Goal: Task Accomplishment & Management: Manage account settings

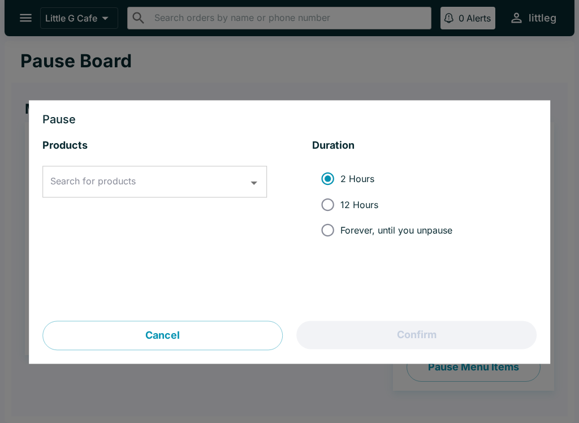
click at [331, 226] on input "Forever, until you unpause" at bounding box center [327, 230] width 25 height 25
radio input "true"
click at [232, 184] on input "Search for products" at bounding box center [145, 181] width 197 height 21
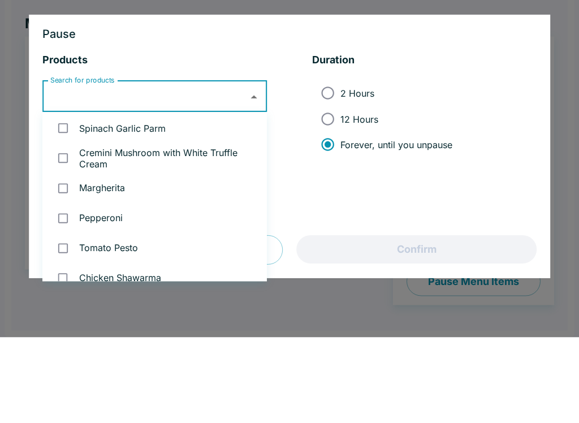
scroll to position [131, 0]
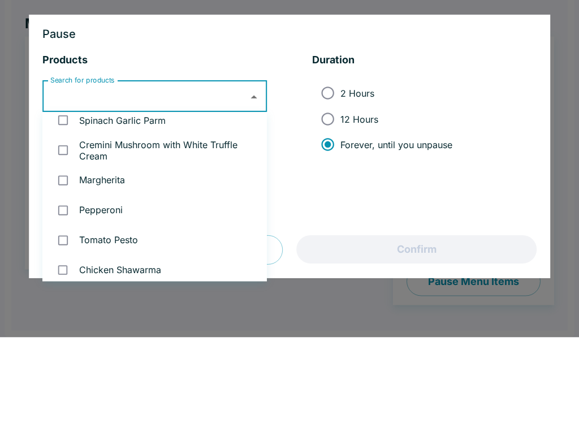
click at [149, 191] on li "Spinach Garlic Parm" at bounding box center [154, 206] width 224 height 30
checkbox input "true"
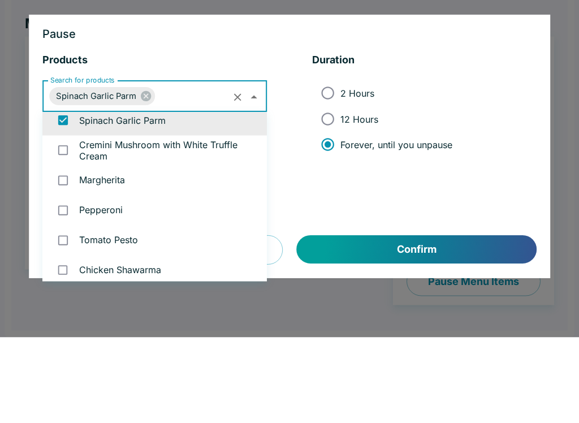
click at [159, 221] on li "Cremini Mushroom with White Truffle Cream" at bounding box center [154, 236] width 224 height 30
checkbox input "true"
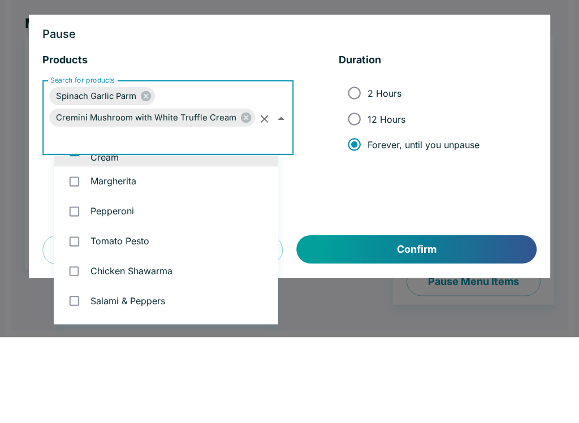
scroll to position [177, 0]
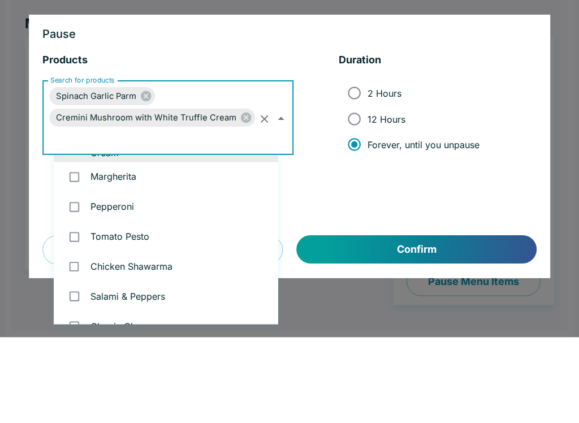
click at [126, 247] on li "Margherita" at bounding box center [166, 262] width 224 height 30
checkbox input "true"
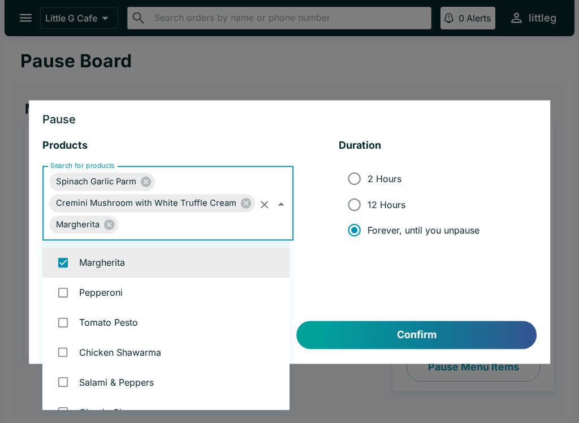
click at [129, 296] on li "Pepperoni" at bounding box center [165, 292] width 247 height 30
checkbox input "true"
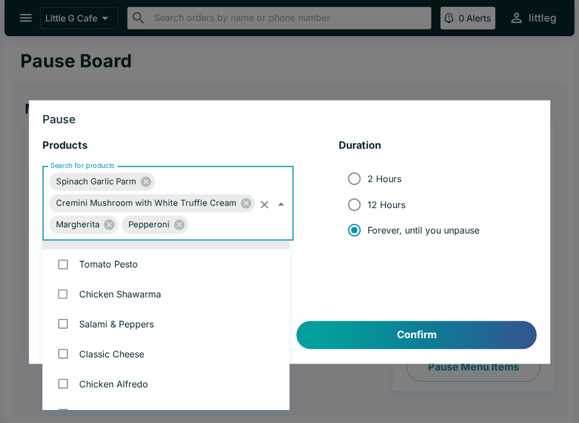
scroll to position [245, 0]
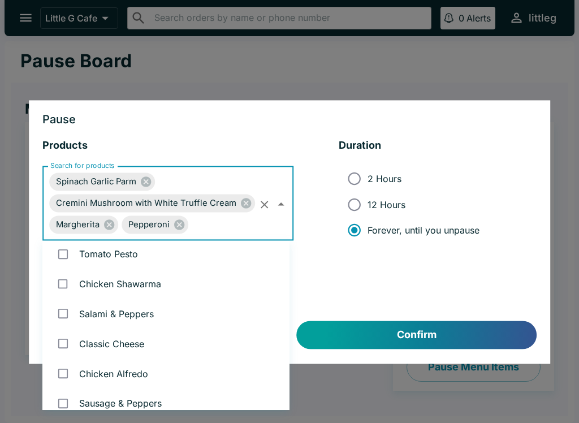
click at [129, 344] on li "Classic Cheese" at bounding box center [165, 343] width 247 height 30
checkbox input "true"
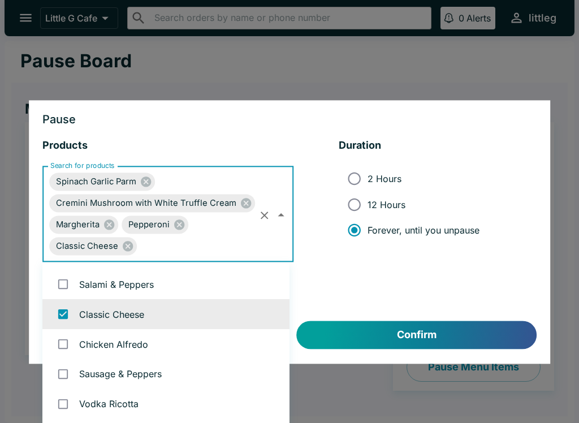
scroll to position [297, 0]
click at [131, 350] on li "Chicken Alfredo" at bounding box center [165, 343] width 247 height 30
checkbox input "true"
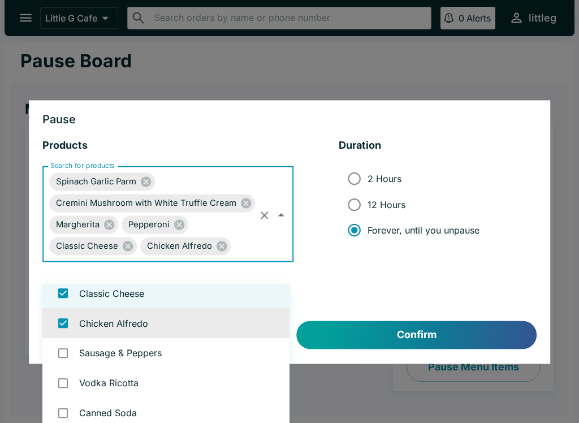
scroll to position [338, 0]
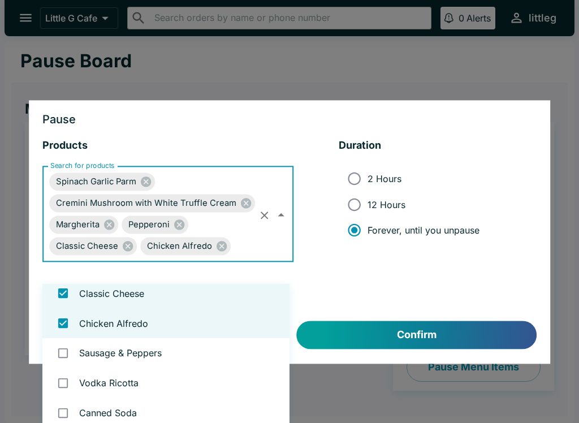
click at [141, 357] on li "Sausage & Peppers" at bounding box center [165, 353] width 247 height 30
checkbox input "true"
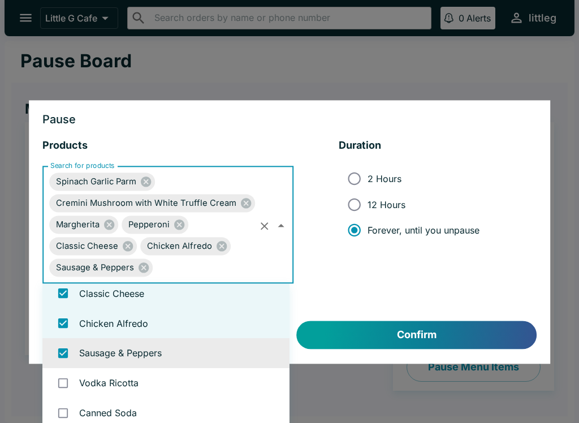
click at [126, 387] on li "Vodka Ricotta" at bounding box center [165, 383] width 247 height 30
checkbox input "true"
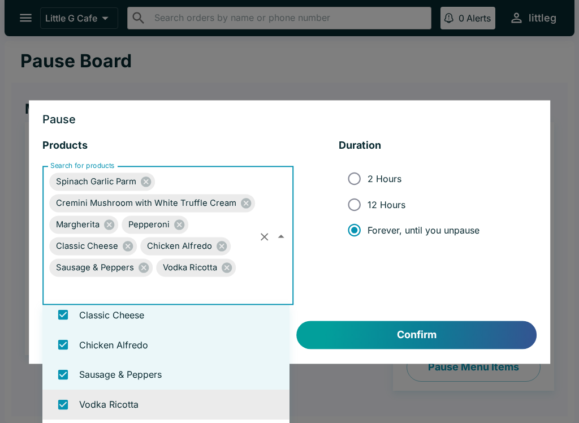
click at [394, 345] on button "Confirm" at bounding box center [417, 335] width 240 height 28
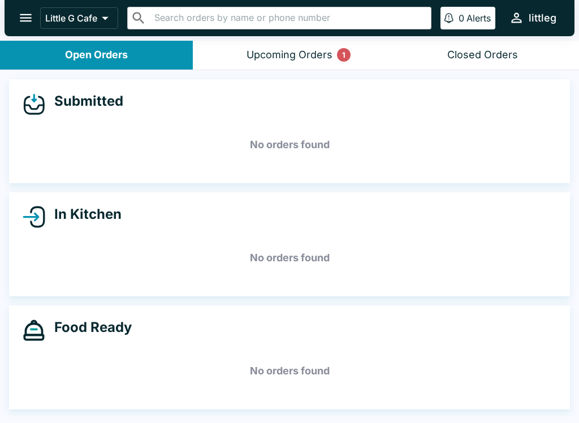
click at [305, 55] on div "Upcoming Orders 1" at bounding box center [289, 55] width 86 height 13
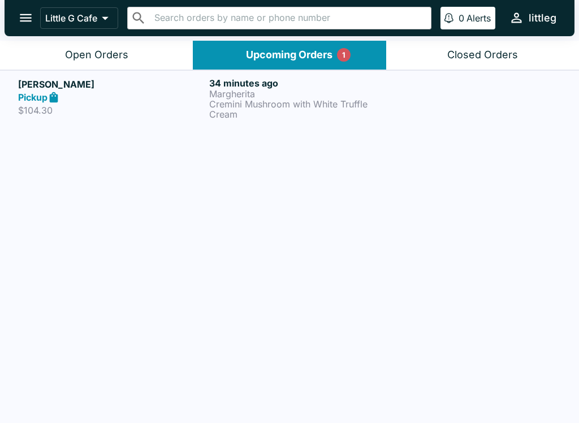
click at [323, 99] on p "Cremini Mushroom with White Truffle Cream" at bounding box center [302, 109] width 186 height 20
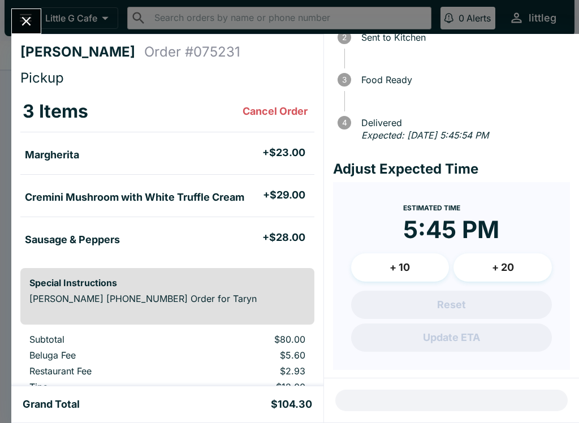
scroll to position [81, 0]
click at [28, 27] on icon "Close" at bounding box center [26, 21] width 15 height 15
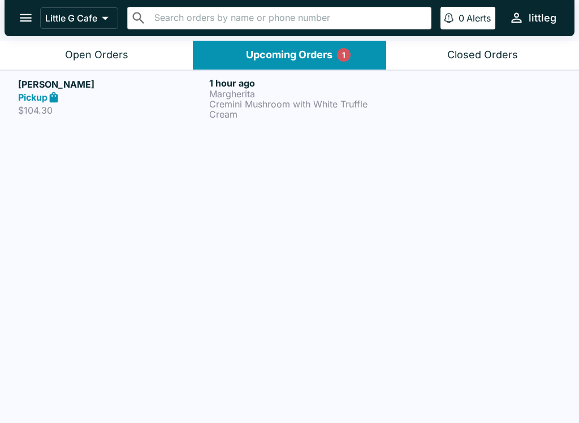
click at [121, 53] on div "Open Orders" at bounding box center [96, 55] width 63 height 13
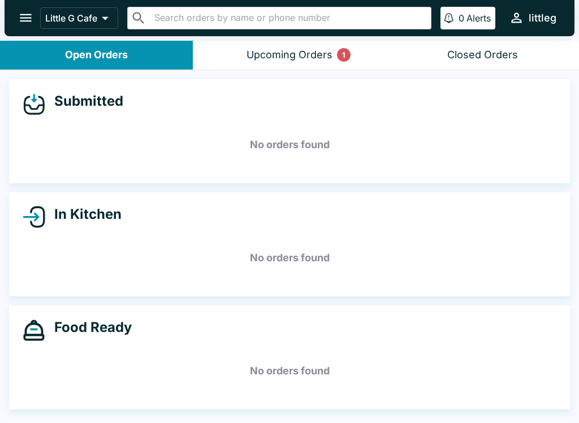
click at [333, 66] on button "Upcoming Orders 1" at bounding box center [289, 55] width 193 height 29
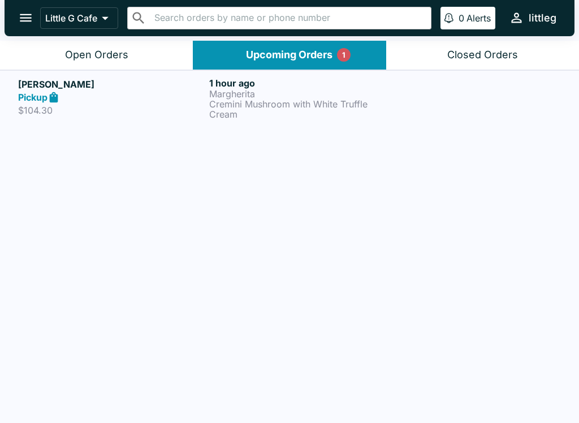
click at [93, 59] on div "Open Orders" at bounding box center [96, 55] width 63 height 13
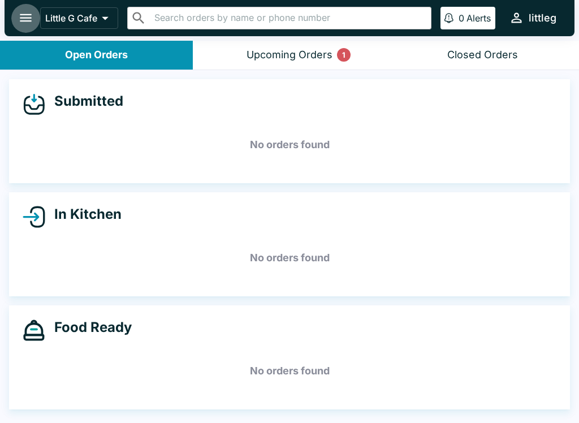
click at [35, 26] on button "open drawer" at bounding box center [25, 17] width 29 height 29
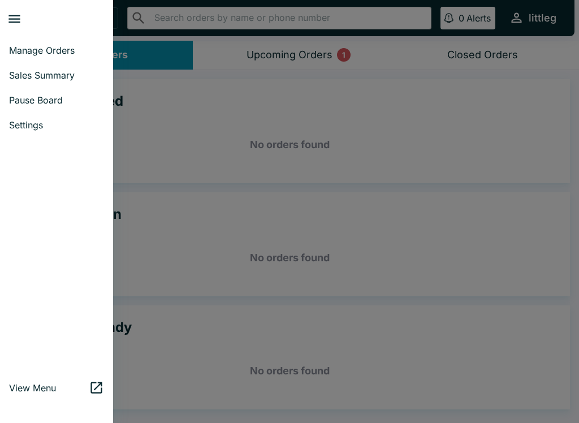
click at [70, 105] on span "Pause Board" at bounding box center [56, 99] width 95 height 11
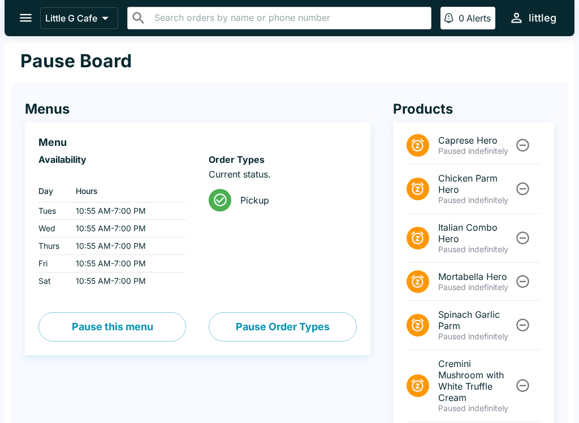
click at [26, 21] on icon "open drawer" at bounding box center [26, 18] width 12 height 8
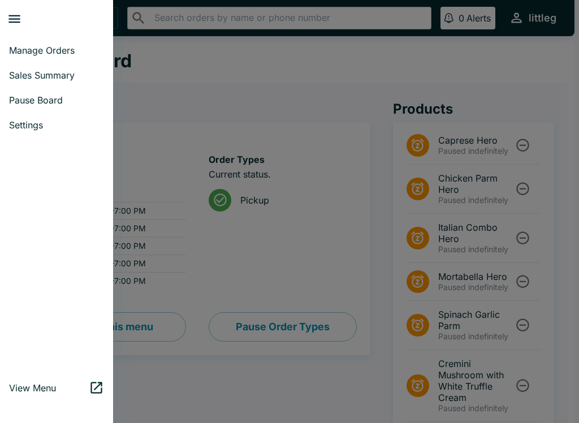
click at [50, 47] on span "Manage Orders" at bounding box center [56, 50] width 95 height 11
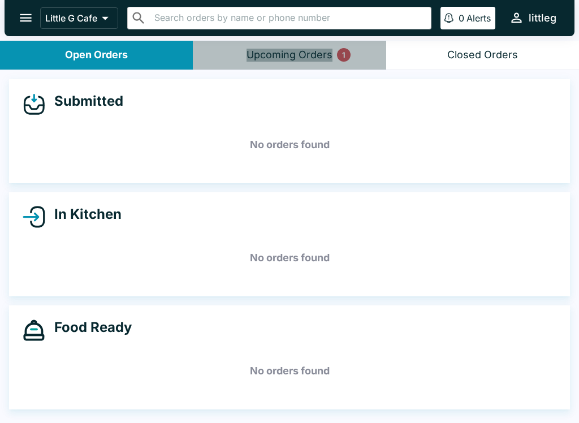
click at [306, 55] on div "Upcoming Orders 1" at bounding box center [289, 55] width 86 height 13
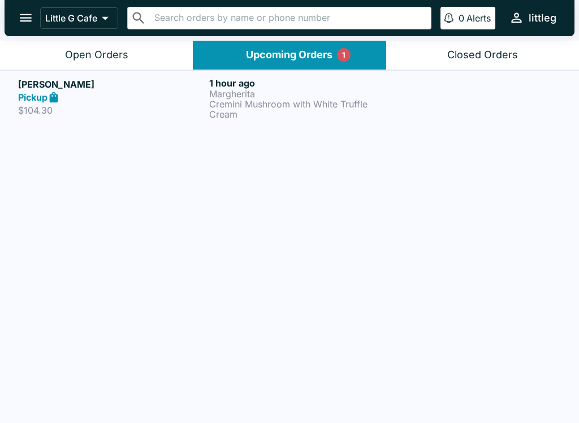
click at [408, 106] on div at bounding box center [481, 98] width 160 height 42
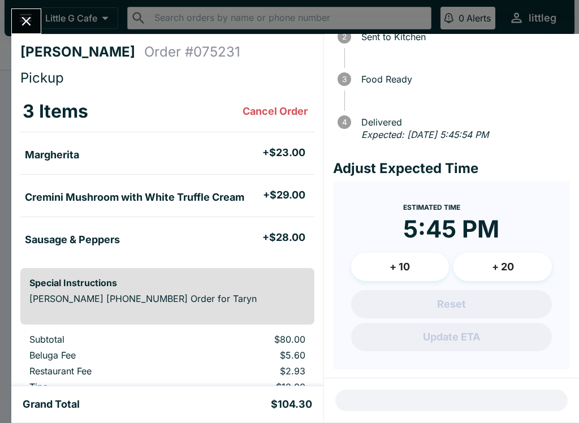
scroll to position [81, 0]
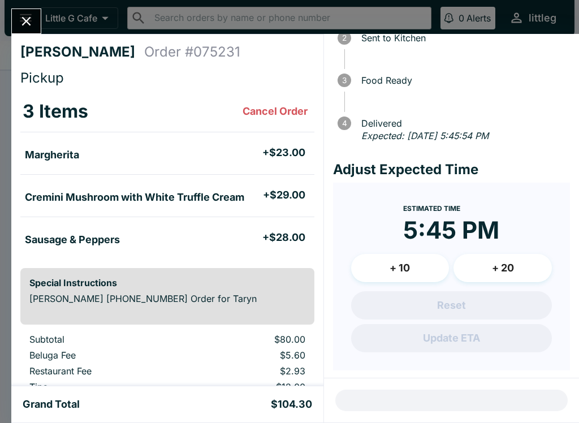
click at [30, 23] on icon "Close" at bounding box center [26, 21] width 15 height 15
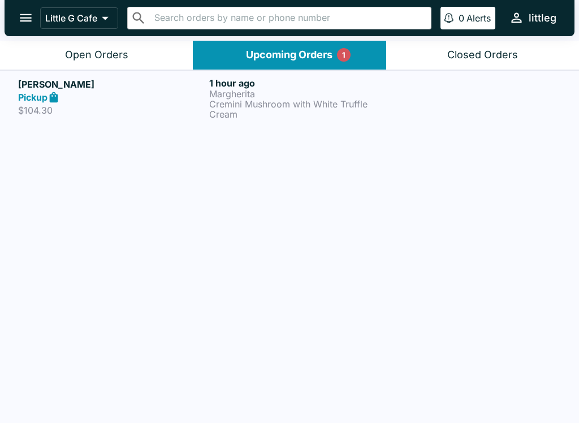
click at [108, 59] on div "Open Orders" at bounding box center [96, 55] width 63 height 13
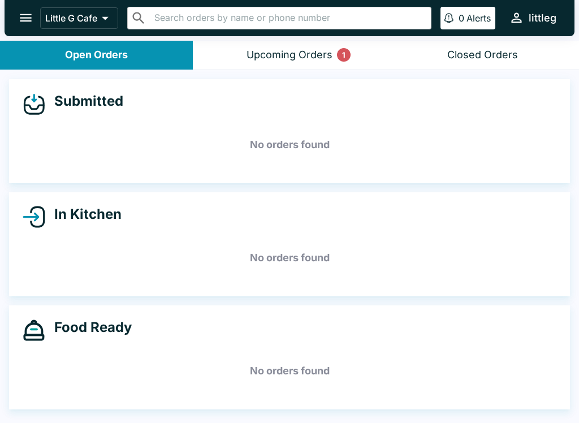
click at [285, 62] on button "Upcoming Orders 1" at bounding box center [289, 55] width 193 height 29
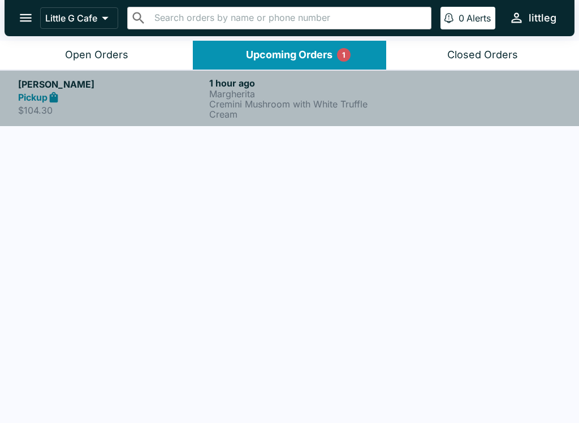
click at [268, 100] on p "Cremini Mushroom with White Truffle Cream" at bounding box center [302, 109] width 186 height 20
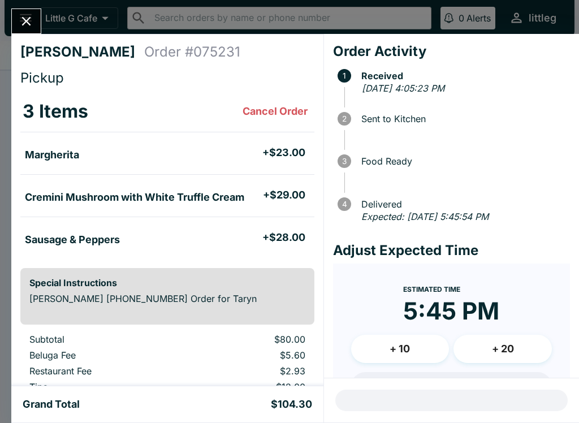
click at [27, 18] on icon "Close" at bounding box center [26, 21] width 15 height 15
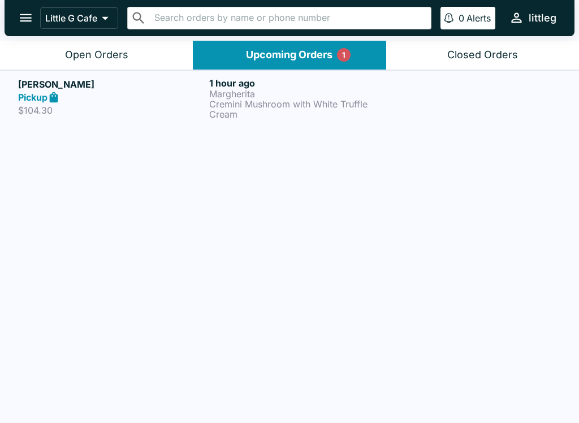
click at [34, 16] on button "open drawer" at bounding box center [25, 17] width 29 height 29
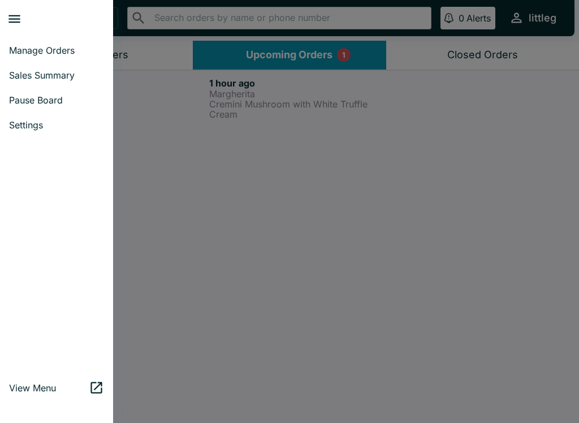
click at [57, 54] on span "Manage Orders" at bounding box center [56, 50] width 95 height 11
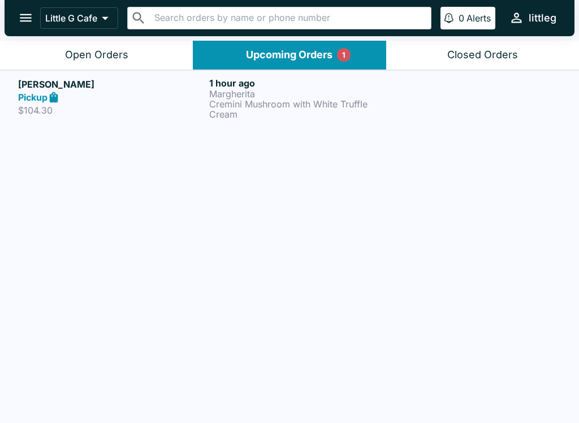
click at [114, 59] on div "Open Orders" at bounding box center [96, 55] width 63 height 13
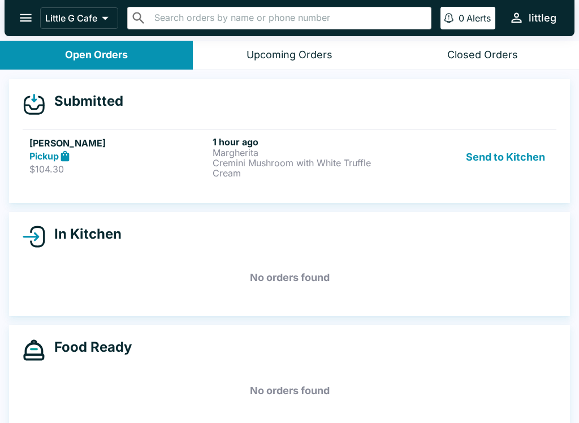
click at [489, 159] on button "Send to Kitchen" at bounding box center [505, 157] width 88 height 42
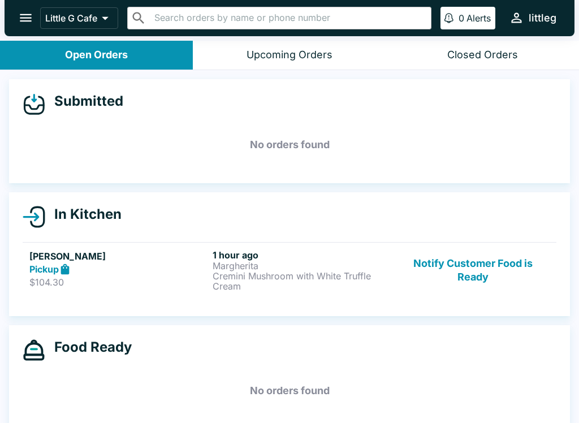
click at [485, 267] on button "Notify Customer Food is Ready" at bounding box center [472, 270] width 153 height 42
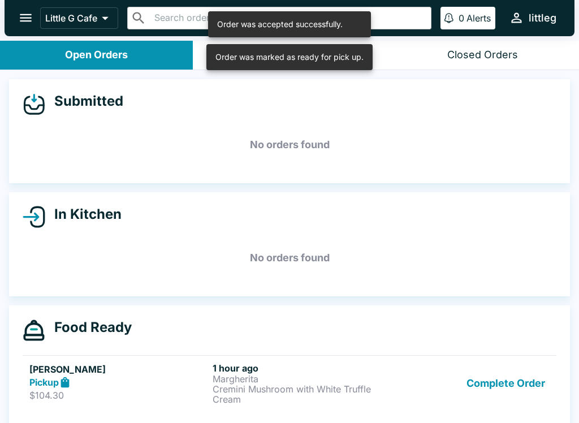
click at [505, 385] on button "Complete Order" at bounding box center [506, 383] width 88 height 42
